Goal: Manage account settings

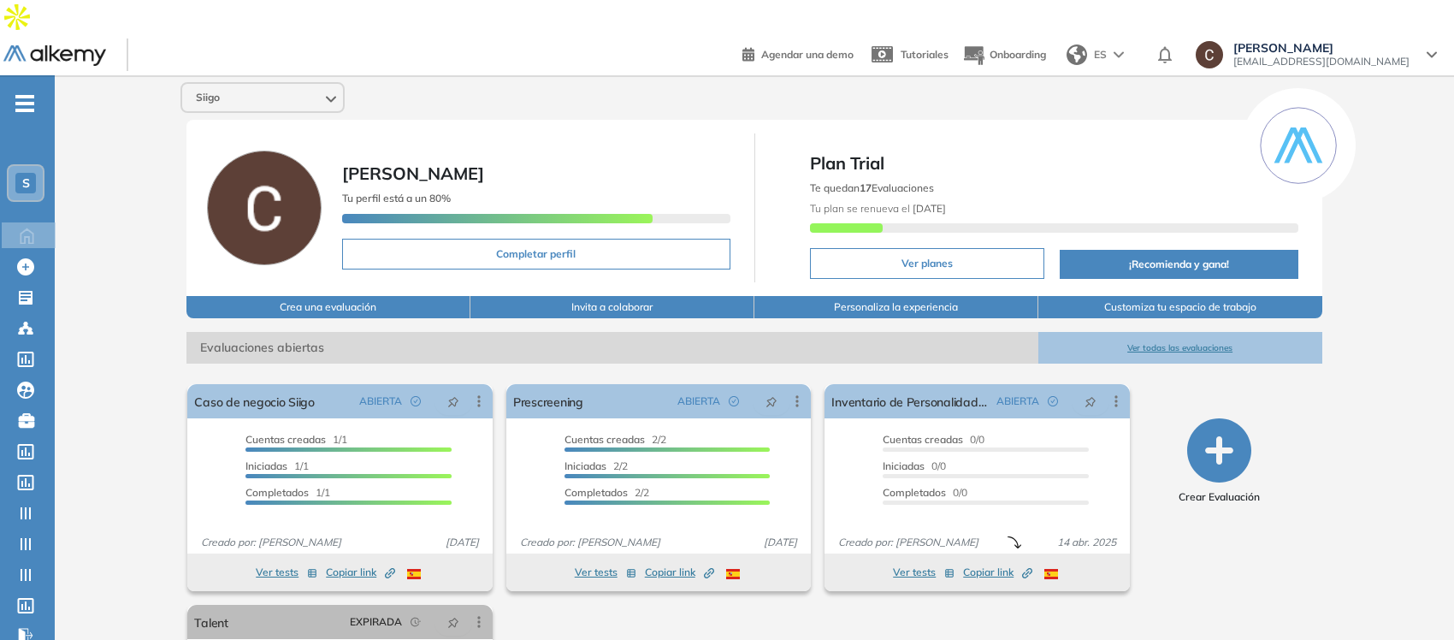
click at [27, 176] on span "S" at bounding box center [26, 183] width 8 height 14
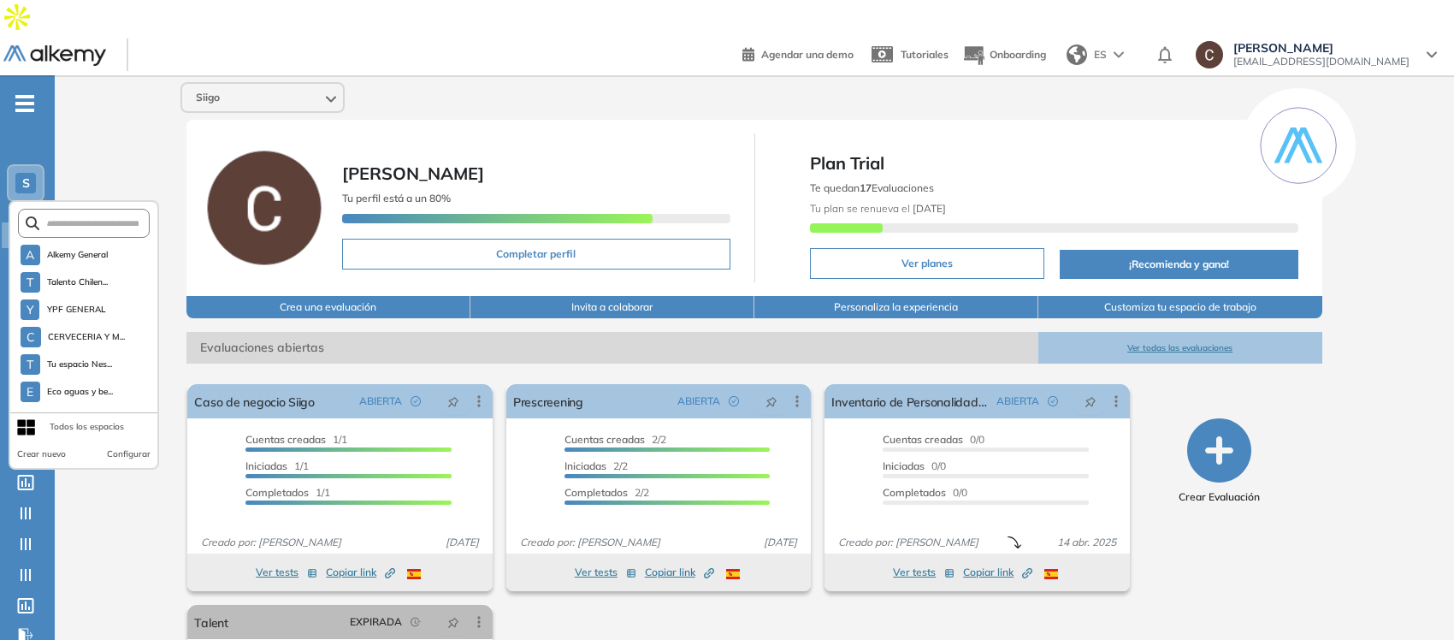
click at [24, 176] on span "S" at bounding box center [26, 183] width 8 height 14
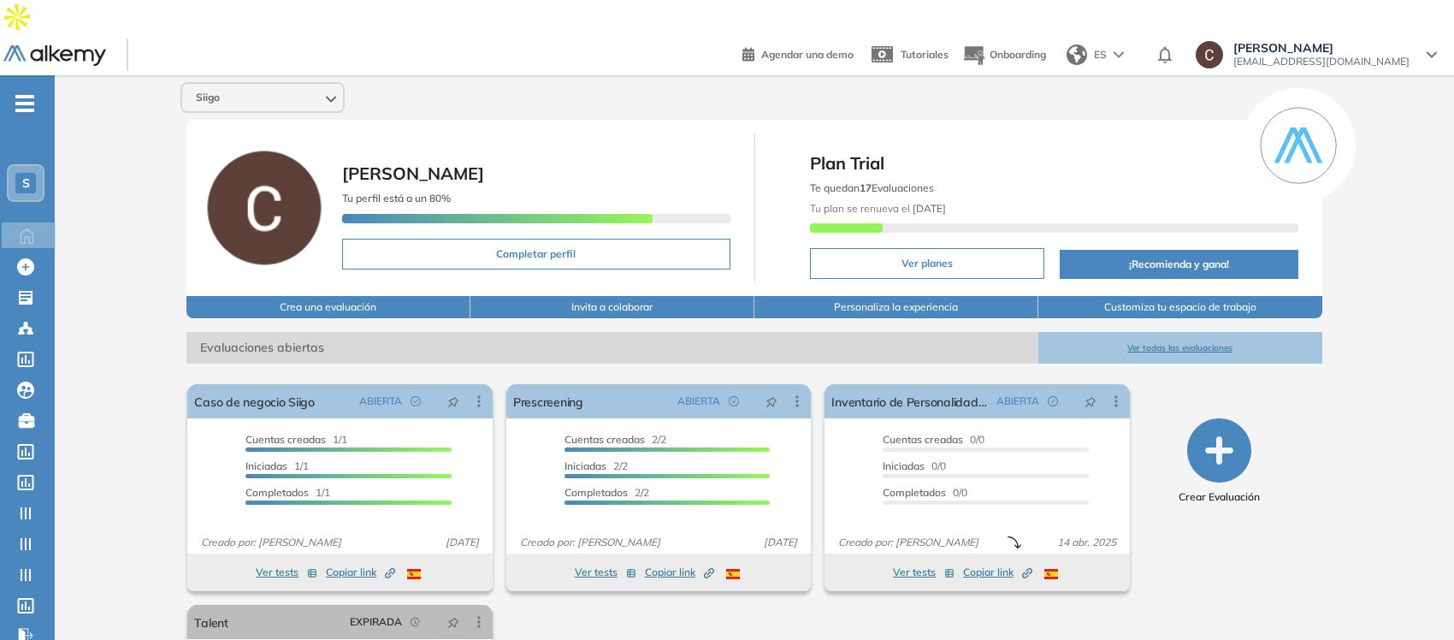
click at [31, 102] on icon "-" at bounding box center [24, 103] width 19 height 3
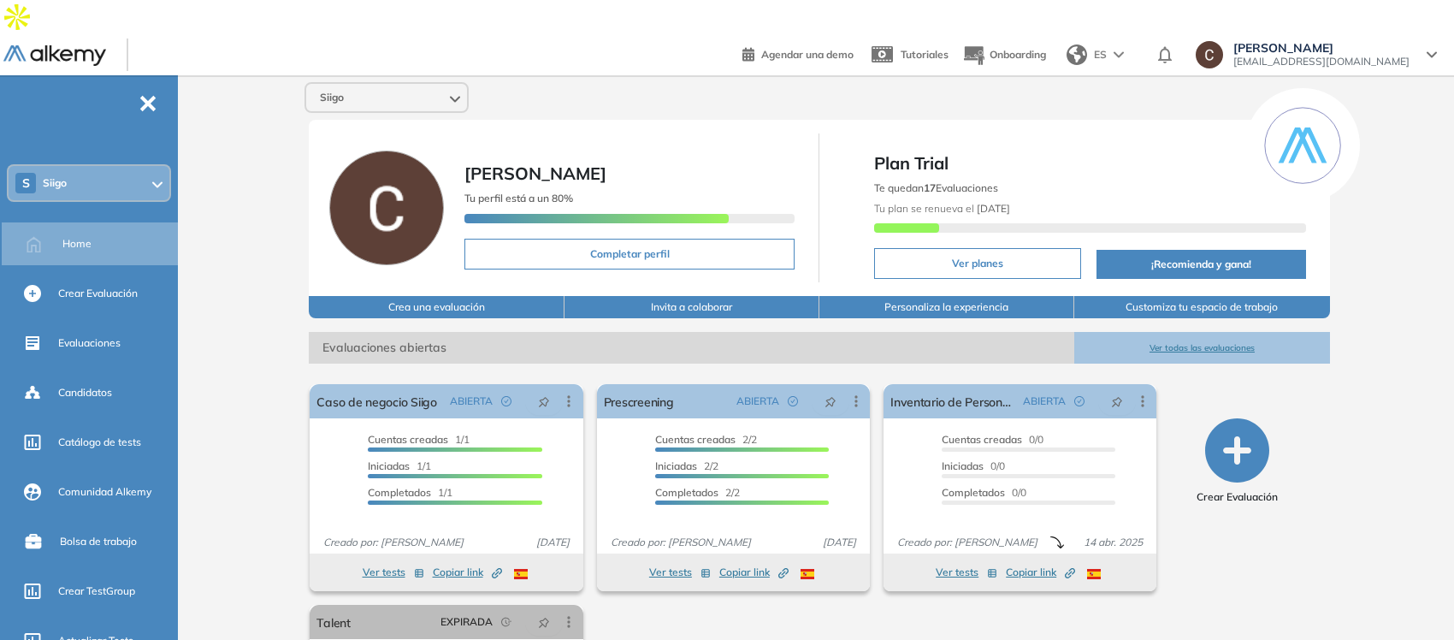
click at [994, 296] on button "Personaliza la experiencia" at bounding box center [946, 307] width 255 height 22
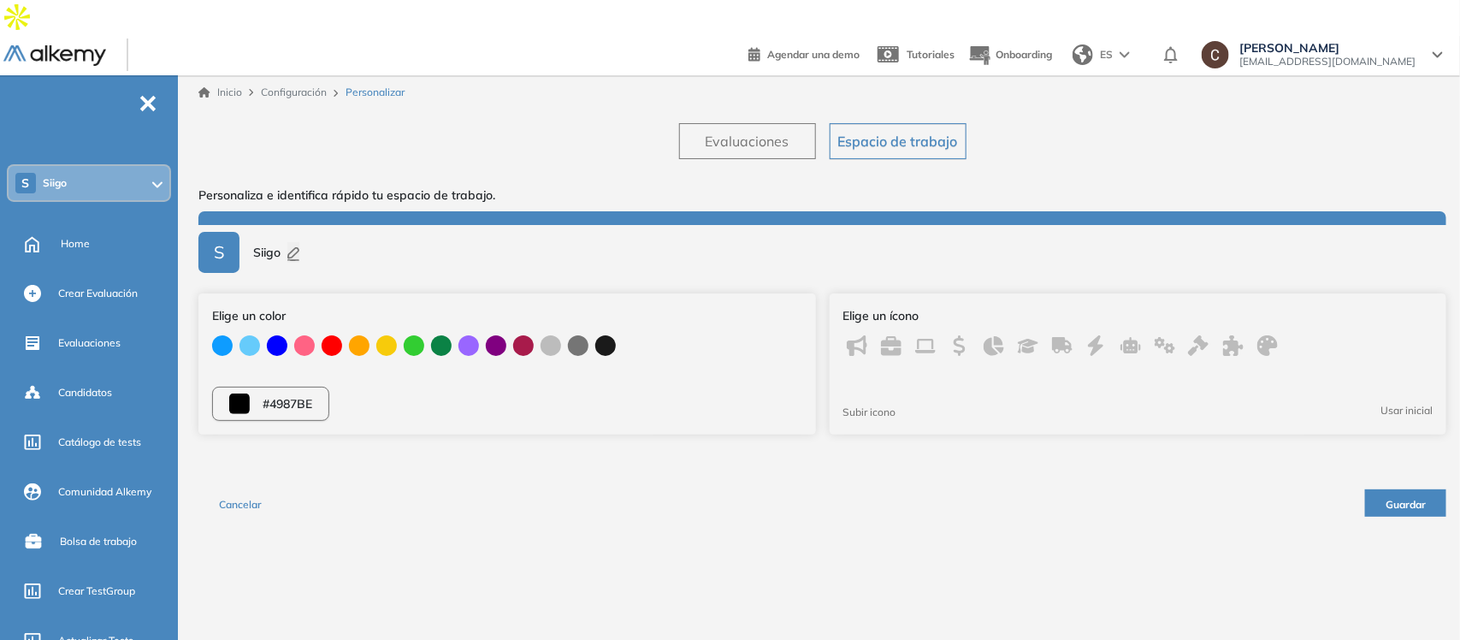
click at [882, 131] on span "Espacio de trabajo" at bounding box center [898, 141] width 120 height 21
click at [715, 131] on span "Evaluaciones" at bounding box center [747, 141] width 84 height 21
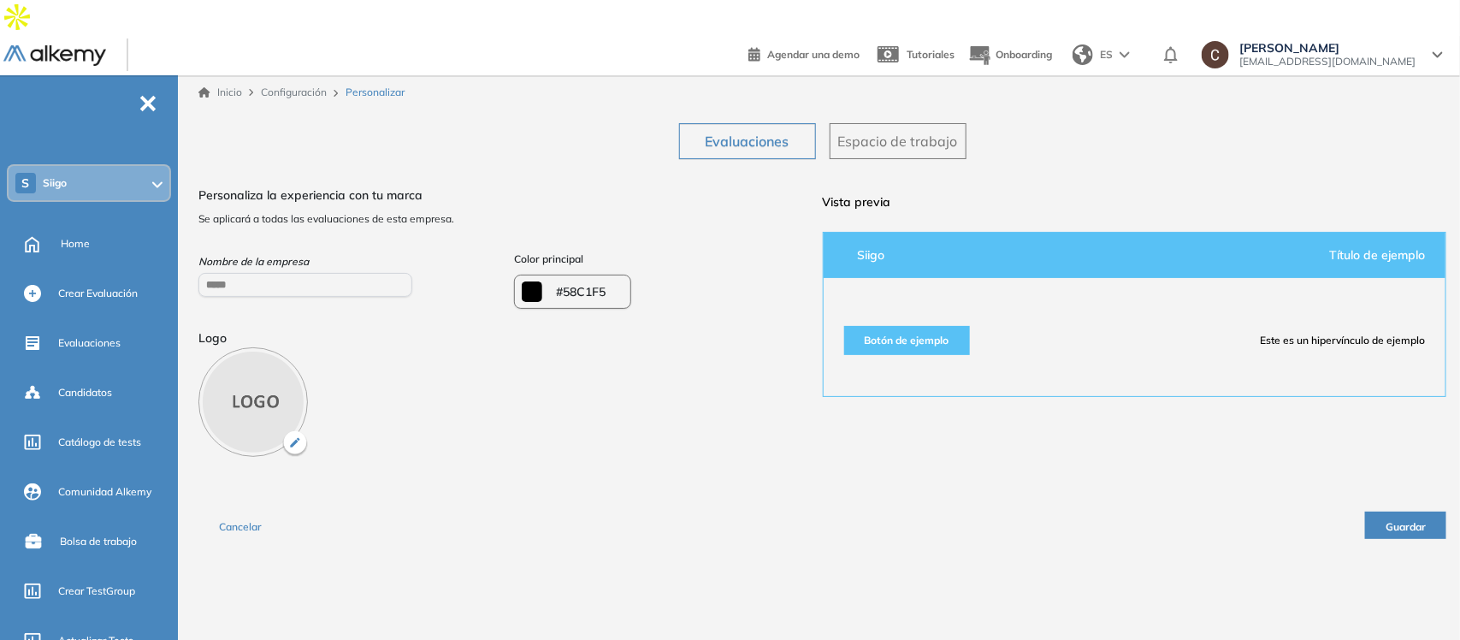
click at [141, 95] on span "-" at bounding box center [148, 102] width 19 height 14
type input "*******"
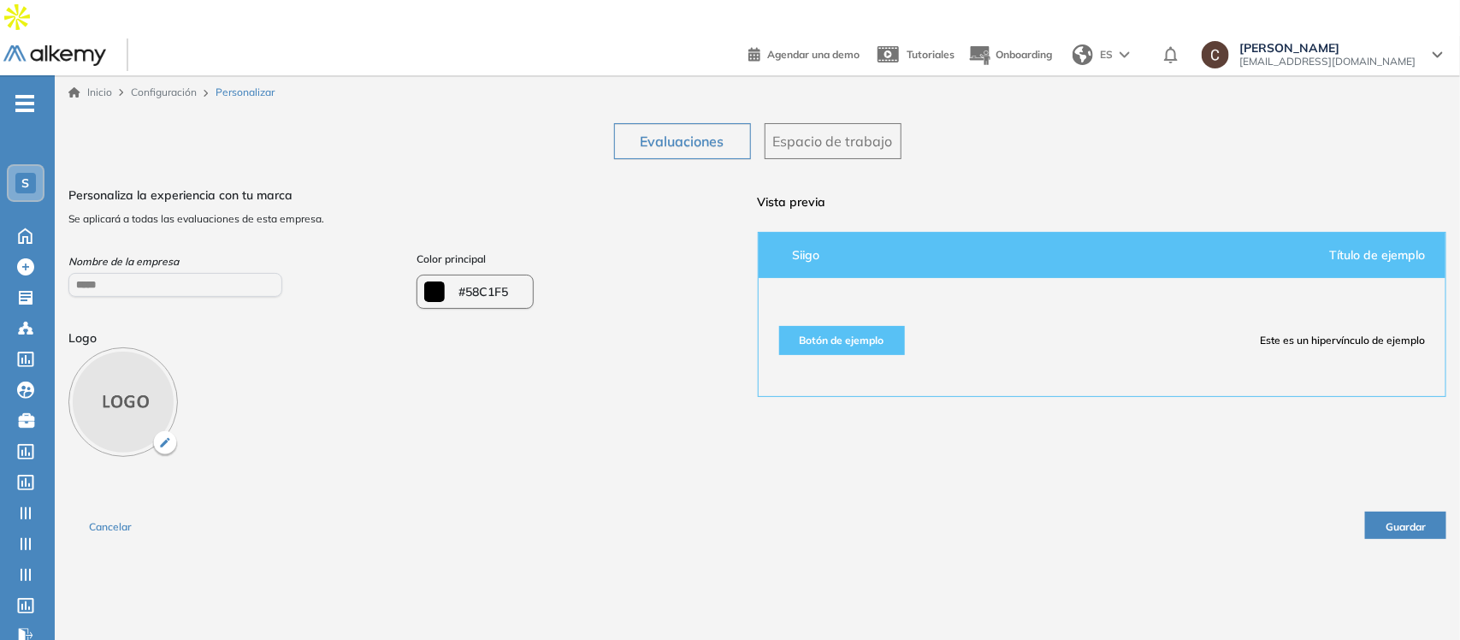
click at [94, 85] on link "Inicio" at bounding box center [90, 92] width 44 height 15
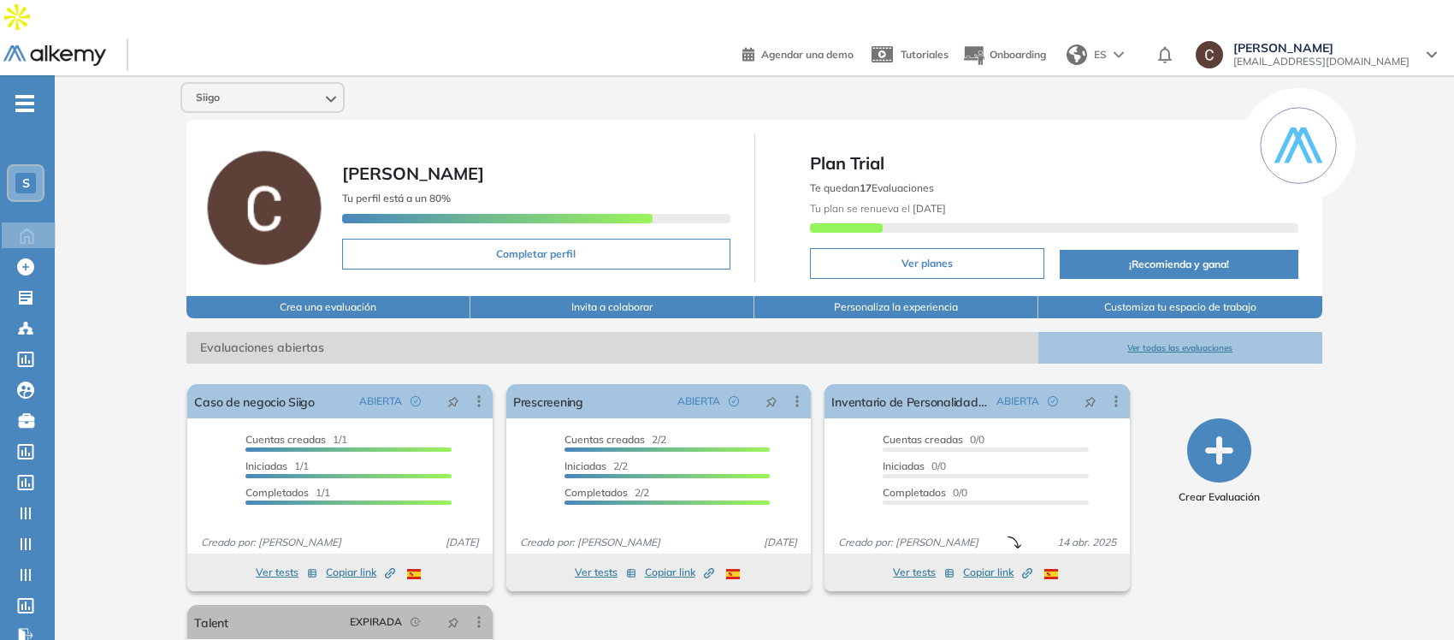
click at [24, 176] on span "S" at bounding box center [26, 183] width 8 height 14
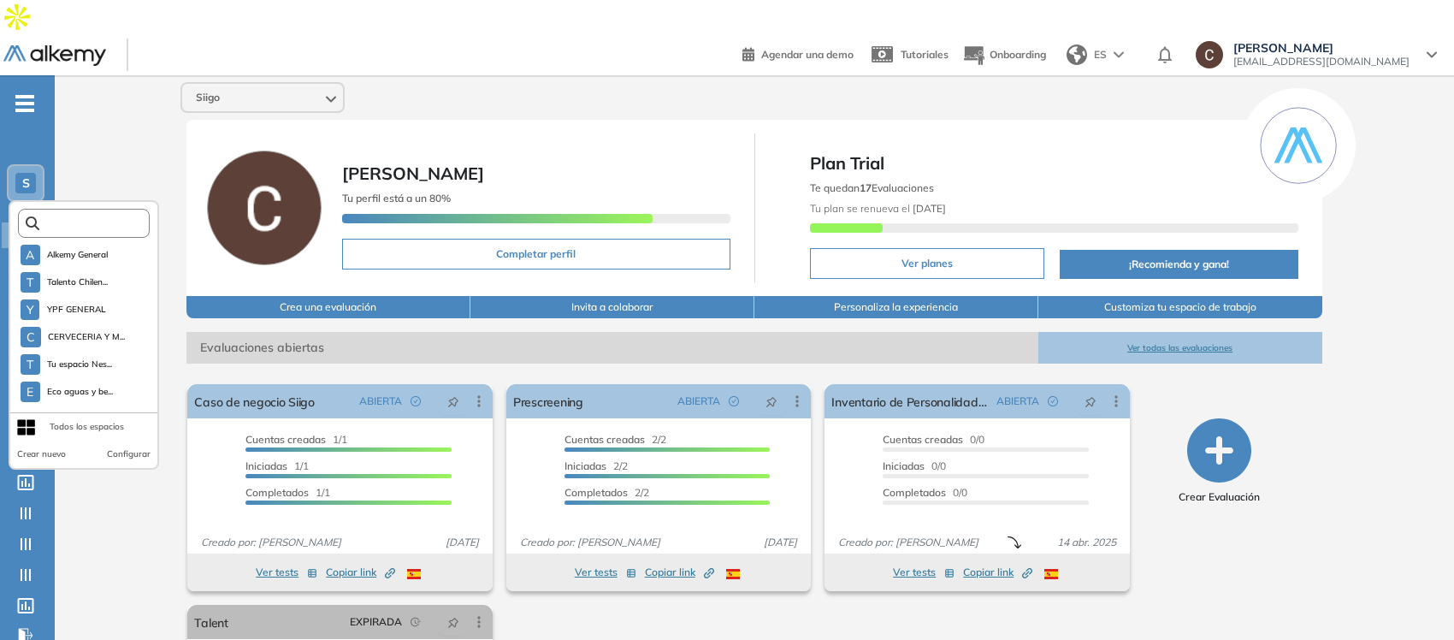
click at [47, 217] on input "text" at bounding box center [88, 223] width 99 height 13
type input "*"
